Goal: Check status: Check status

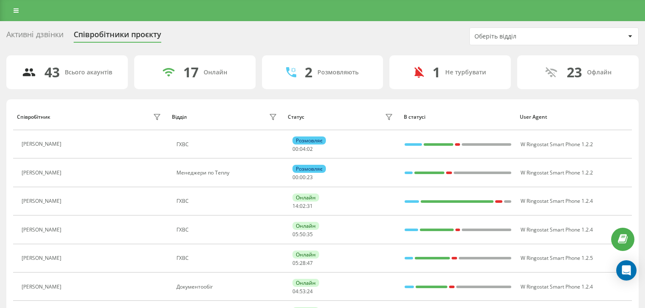
click at [488, 31] on div "Оберіть відділ" at bounding box center [554, 36] width 168 height 17
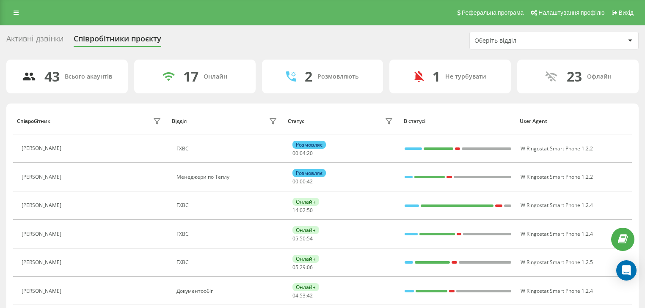
click at [485, 40] on div "Оберіть відділ" at bounding box center [524, 40] width 101 height 7
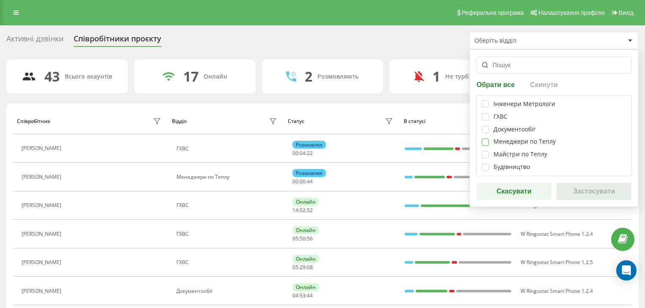
click at [486, 139] on label at bounding box center [484, 139] width 7 height 0
checkbox input "true"
click at [584, 191] on button "Застосувати" at bounding box center [593, 191] width 75 height 17
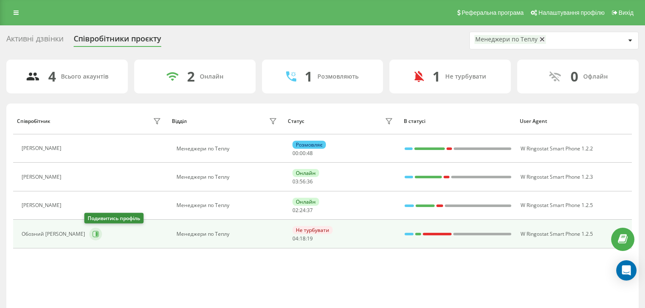
click at [92, 235] on icon at bounding box center [95, 234] width 7 height 7
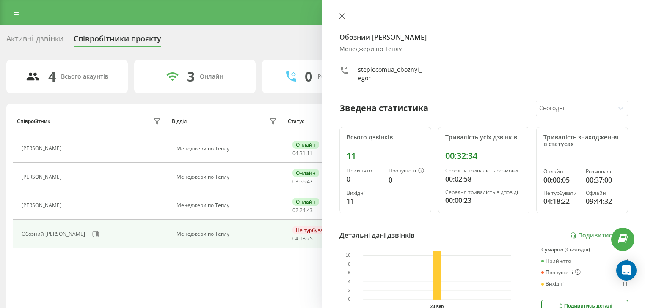
click at [341, 14] on icon at bounding box center [342, 16] width 6 height 6
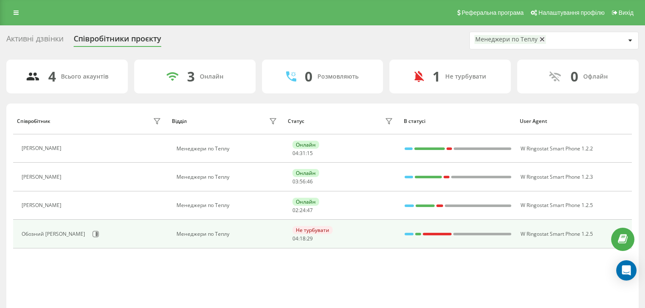
click at [91, 241] on td "Обозний [PERSON_NAME]" at bounding box center [90, 234] width 155 height 28
click at [94, 234] on button at bounding box center [95, 234] width 13 height 13
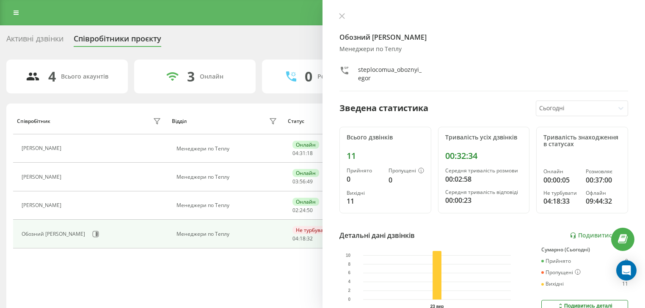
click at [552, 107] on div at bounding box center [574, 109] width 71 height 10
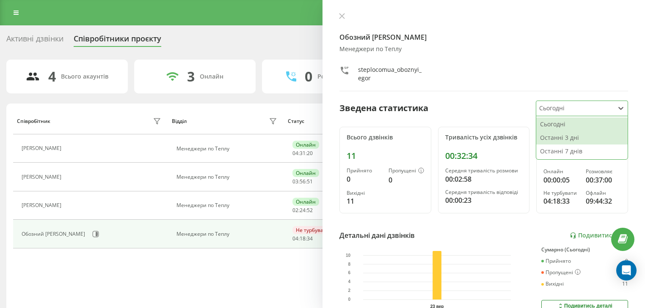
click at [547, 134] on div "Останні 3 дні" at bounding box center [581, 138] width 91 height 14
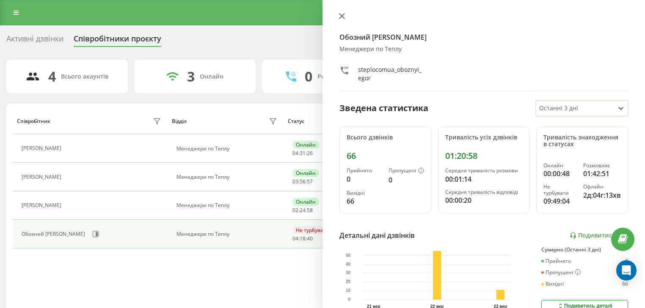
click at [342, 16] on icon at bounding box center [341, 16] width 5 height 5
